Goal: Information Seeking & Learning: Learn about a topic

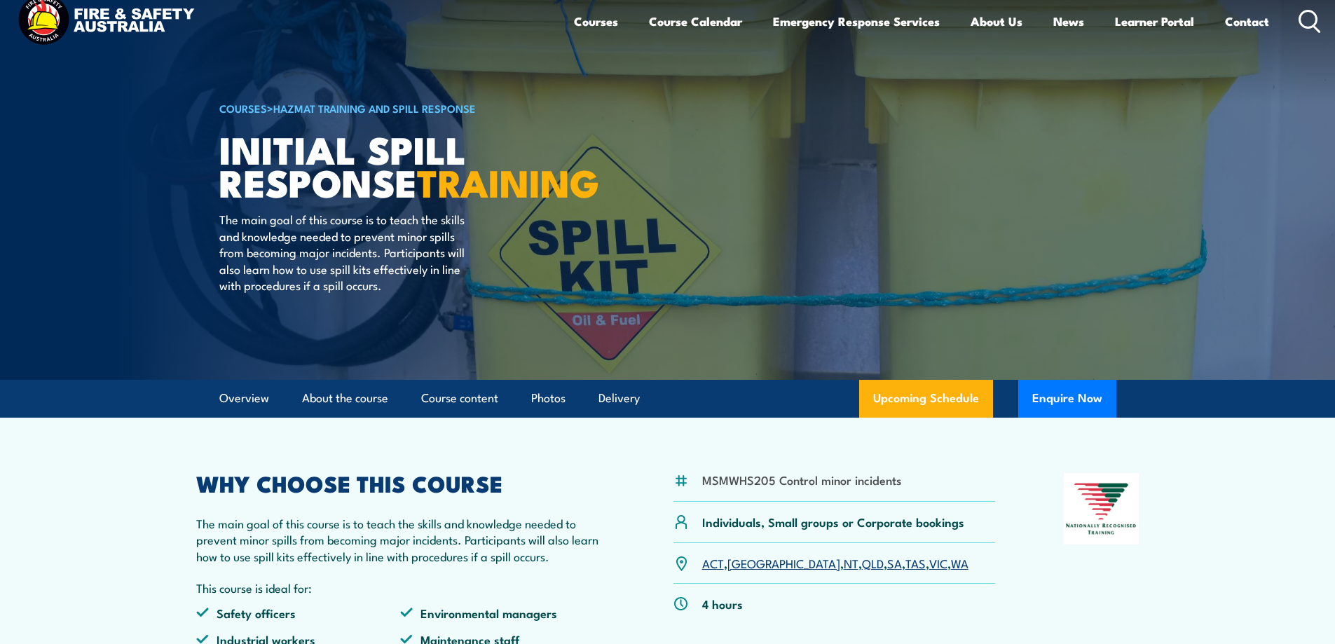
scroll to position [350, 0]
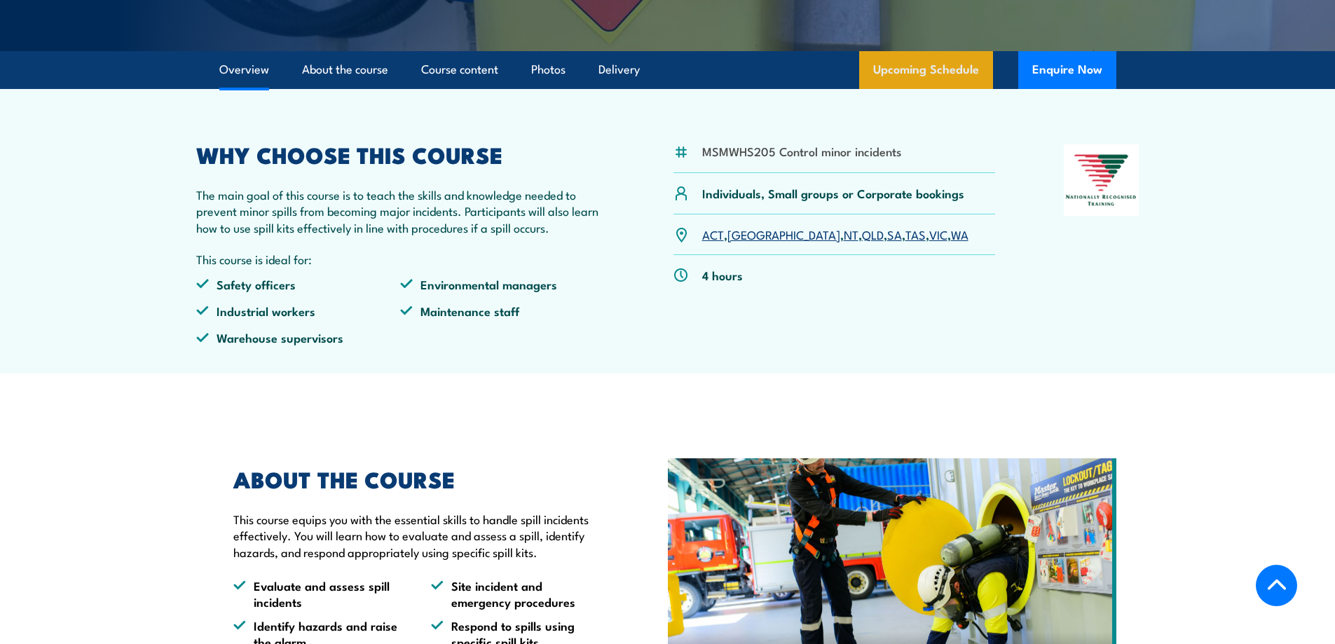
click at [938, 71] on link "Upcoming Schedule" at bounding box center [926, 70] width 134 height 38
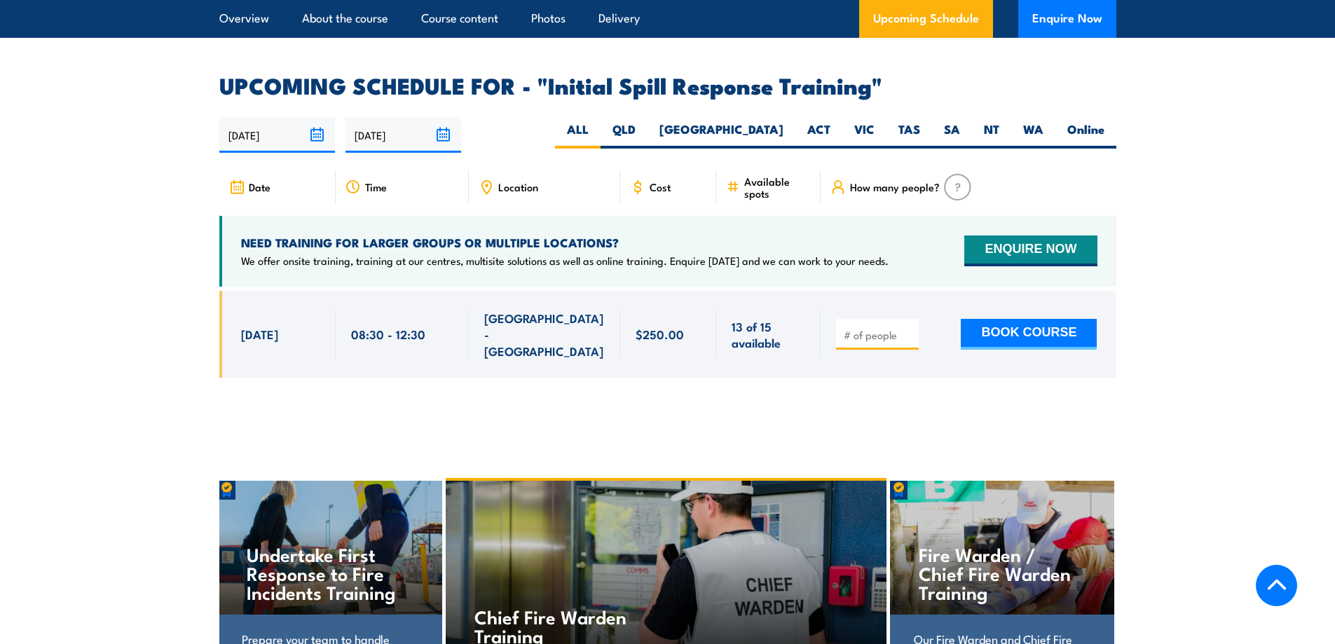
scroll to position [2077, 0]
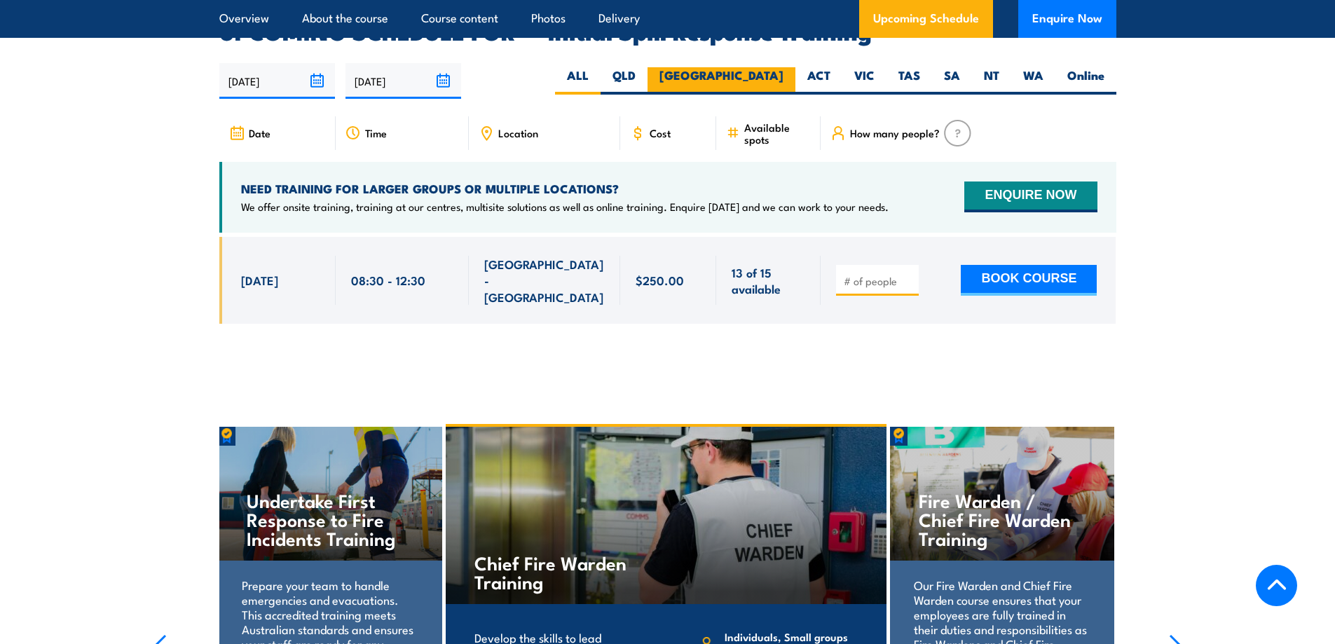
click at [770, 67] on label "[GEOGRAPHIC_DATA]" at bounding box center [722, 80] width 148 height 27
click at [784, 67] on input "[GEOGRAPHIC_DATA]" at bounding box center [788, 71] width 9 height 9
radio input "true"
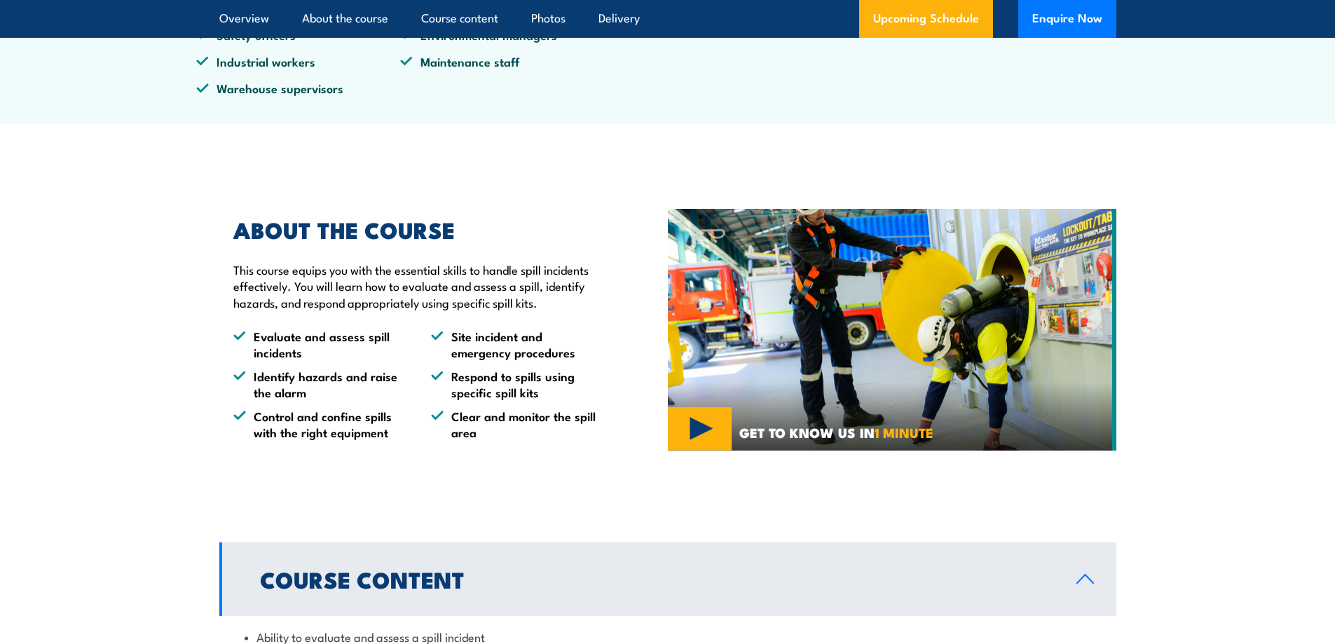
scroll to position [701, 0]
